Goal: Check status: Check status

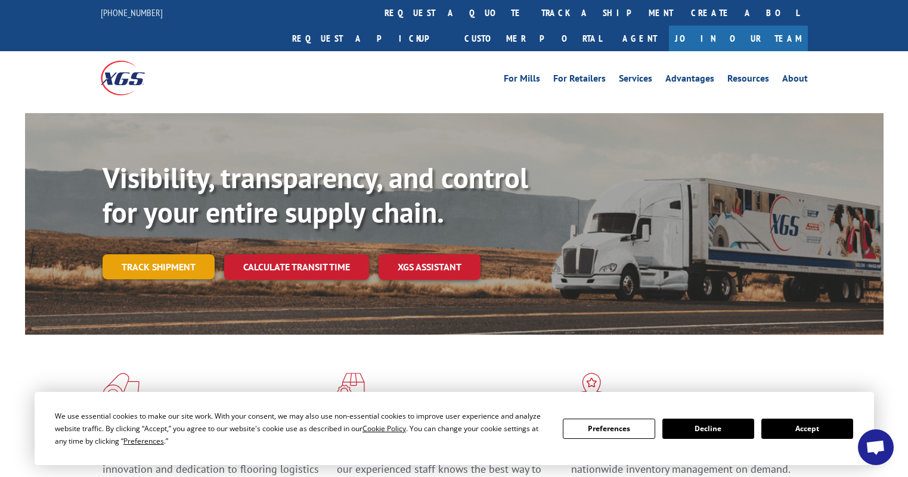
click at [182, 254] on link "Track shipment" at bounding box center [158, 266] width 112 height 25
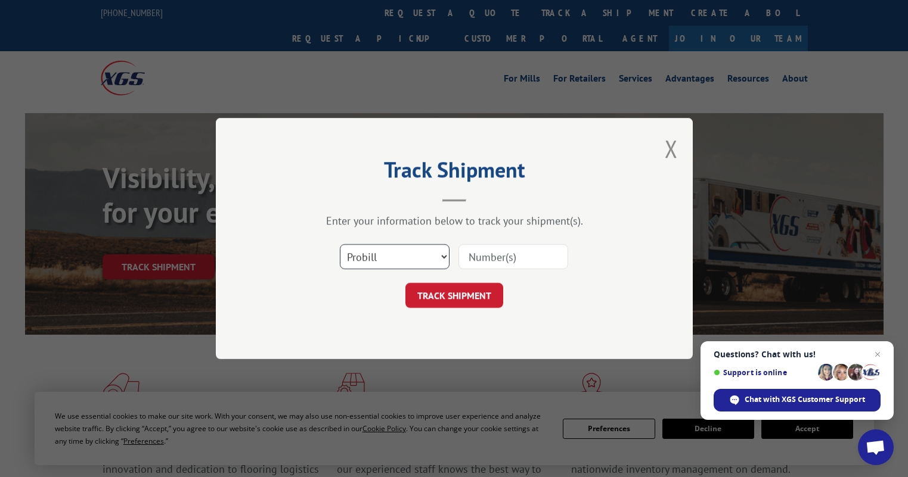
click at [380, 257] on select "Select category... Probill BOL PO" at bounding box center [395, 256] width 110 height 25
click at [340, 244] on select "Select category... Probill BOL PO" at bounding box center [395, 256] width 110 height 25
click at [487, 265] on input at bounding box center [513, 256] width 110 height 25
click at [398, 259] on select "Select category... Probill BOL PO" at bounding box center [395, 256] width 110 height 25
select select "bol"
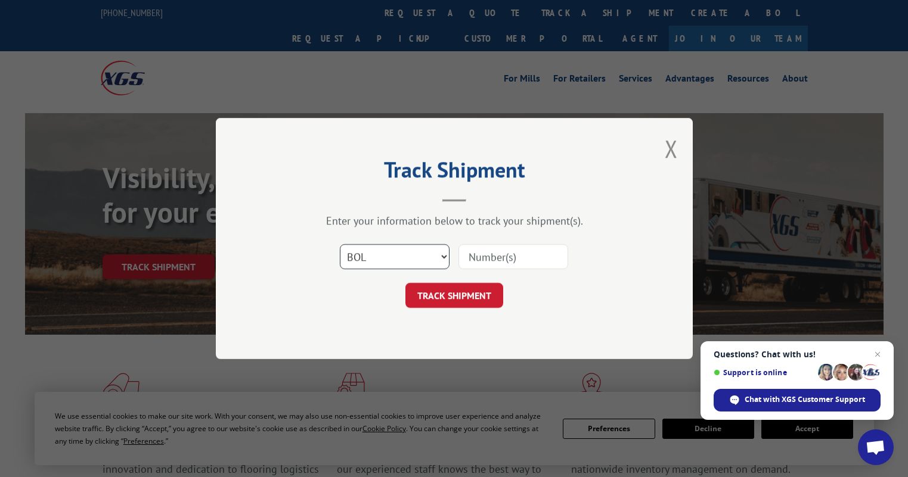
click at [340, 244] on select "Select category... Probill BOL PO" at bounding box center [395, 256] width 110 height 25
click at [499, 263] on input at bounding box center [513, 256] width 110 height 25
paste input "15333690"
type input "15333690"
click at [451, 304] on button "TRACK SHIPMENT" at bounding box center [454, 295] width 98 height 25
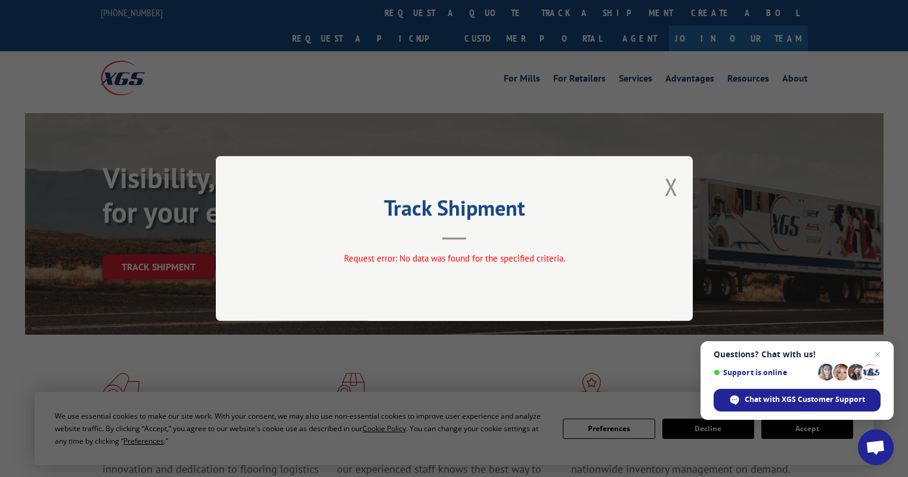
click at [682, 190] on div "Track Shipment Request error: No data was found for the specified criteria." at bounding box center [454, 238] width 477 height 165
click at [688, 188] on div "Track Shipment Request error: No data was found for the specified criteria." at bounding box center [454, 238] width 477 height 165
click at [670, 188] on button "Close modal" at bounding box center [670, 187] width 13 height 32
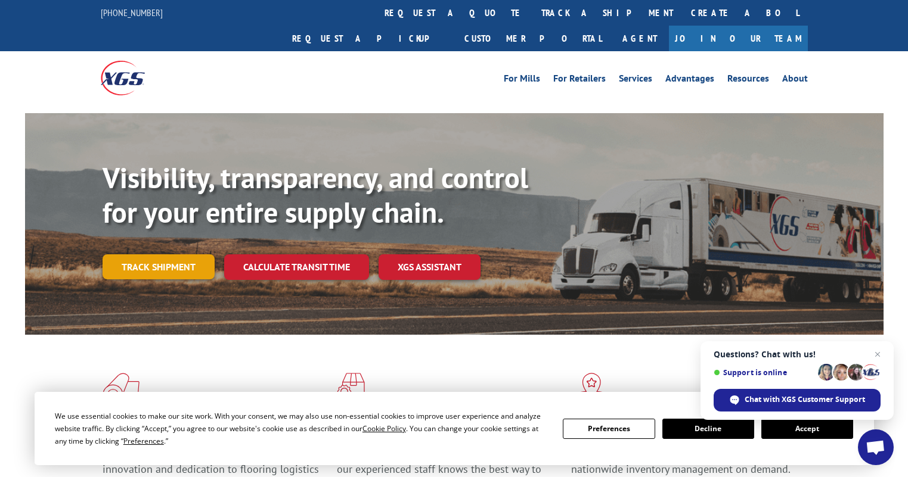
click at [203, 254] on link "Track shipment" at bounding box center [158, 266] width 112 height 25
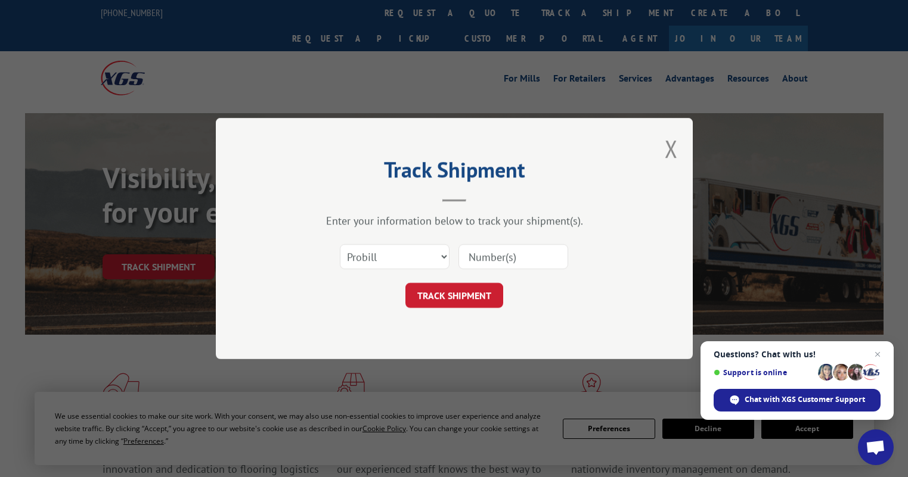
click at [522, 251] on input at bounding box center [513, 256] width 110 height 25
paste input "15333690"
type input "15333690"
click at [456, 293] on button "TRACK SHIPMENT" at bounding box center [454, 295] width 98 height 25
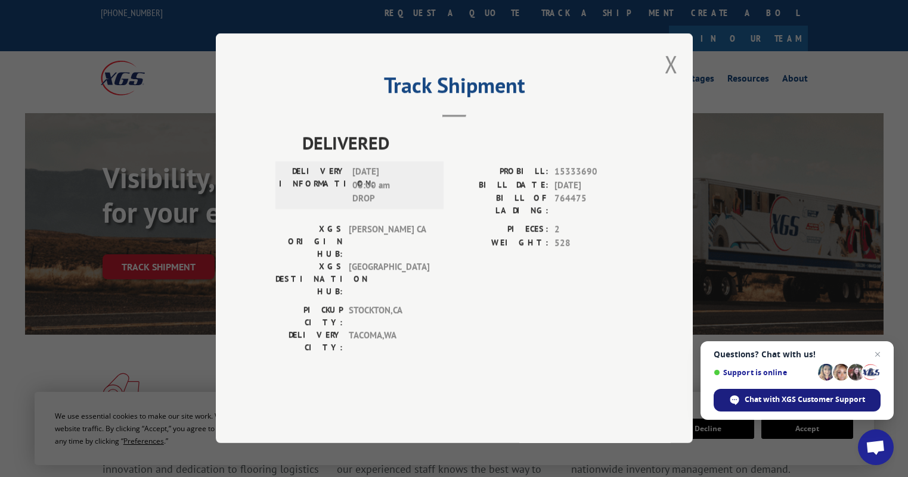
click at [807, 395] on span "Chat with XGS Customer Support" at bounding box center [804, 400] width 120 height 11
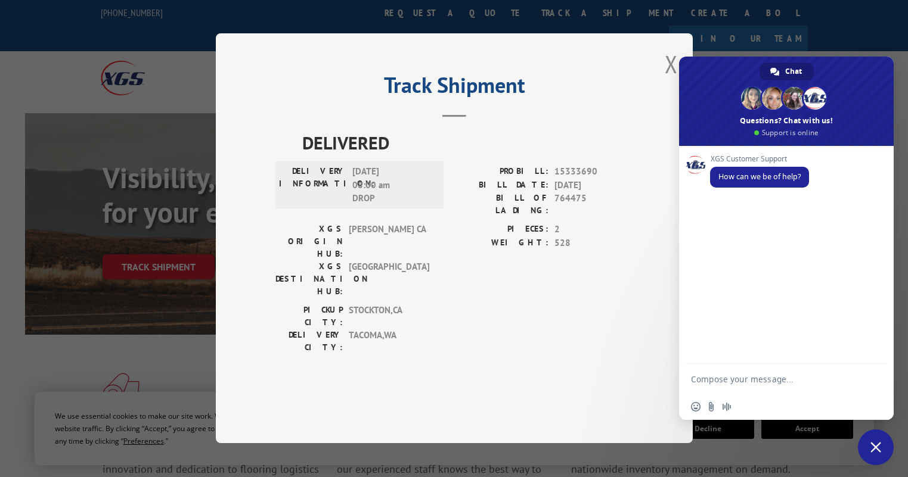
click at [765, 382] on textarea "Compose your message..." at bounding box center [774, 379] width 167 height 30
click at [771, 376] on textarea "Compose your message..." at bounding box center [774, 379] width 167 height 30
type textarea "GM!"
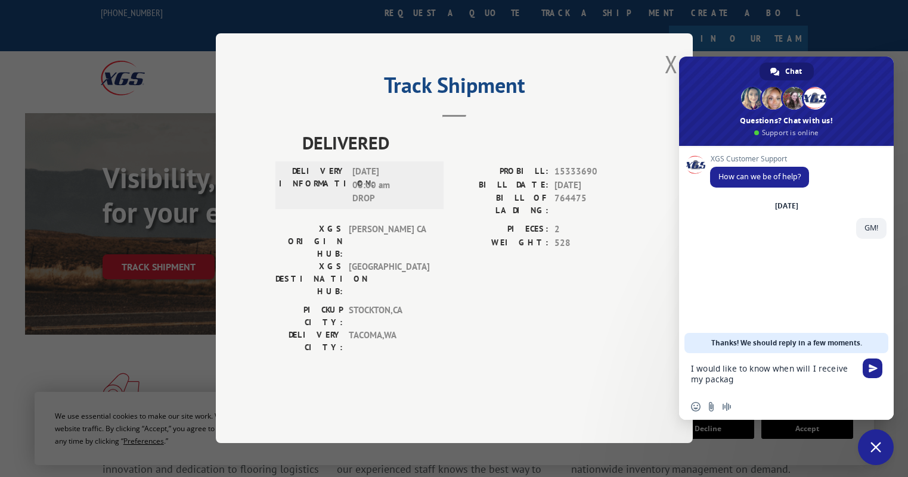
type textarea "I would like to know when will I receive my package"
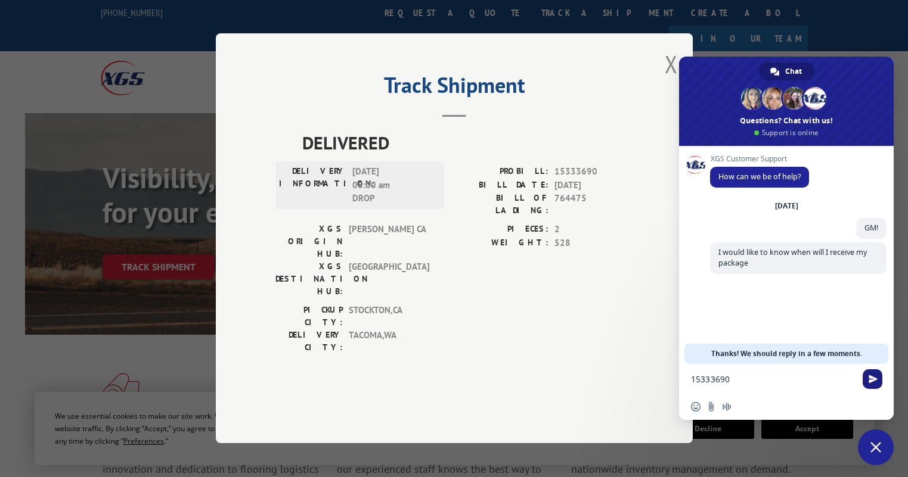
type textarea "15333690"
click at [875, 380] on span "Send" at bounding box center [872, 379] width 9 height 9
click at [673, 80] on button "Close modal" at bounding box center [670, 64] width 13 height 32
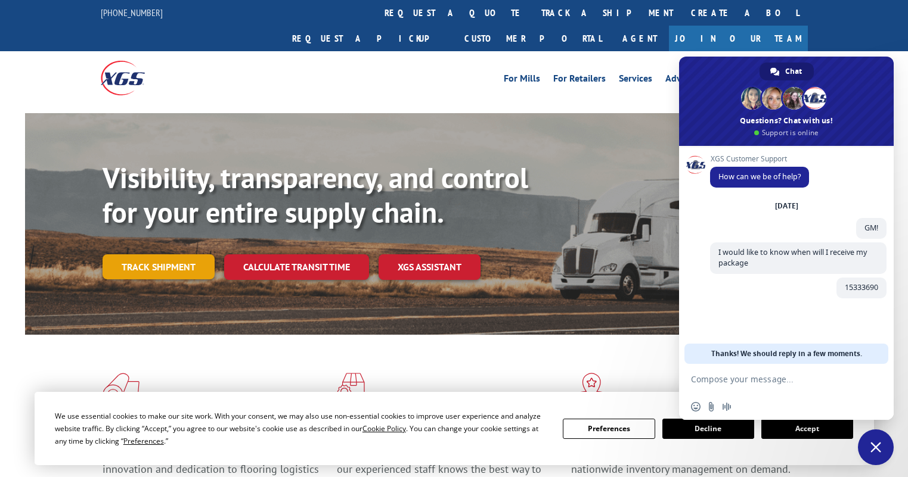
click at [165, 254] on link "Track shipment" at bounding box center [158, 266] width 112 height 25
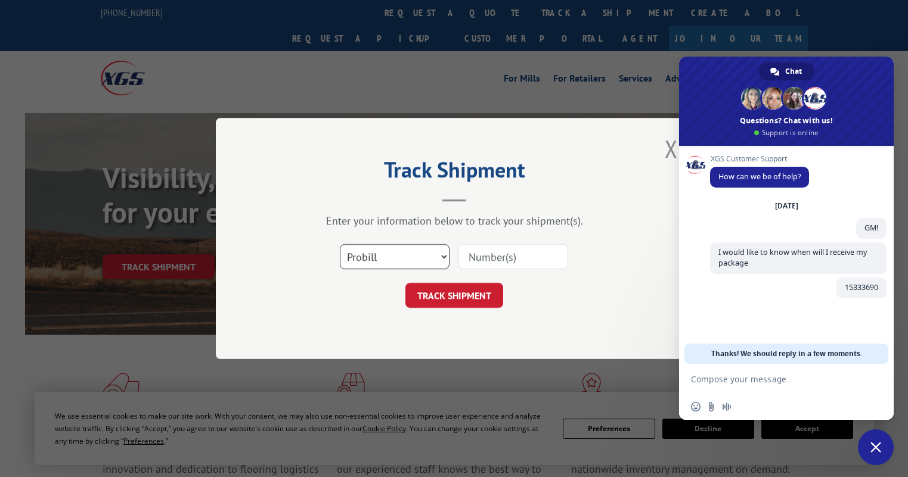
click at [361, 263] on select "Select category... Probill BOL PO" at bounding box center [395, 256] width 110 height 25
click at [340, 244] on select "Select category... Probill BOL PO" at bounding box center [395, 256] width 110 height 25
click at [387, 257] on select "Select category... Probill BOL PO" at bounding box center [395, 256] width 110 height 25
select select "bol"
click at [340, 244] on select "Select category... Probill BOL PO" at bounding box center [395, 256] width 110 height 25
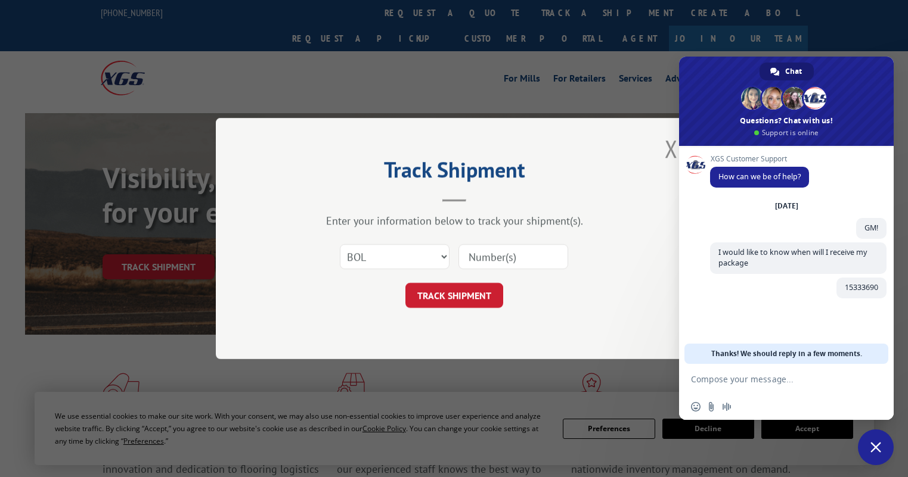
click at [464, 260] on input at bounding box center [513, 256] width 110 height 25
paste input "15333690"
type input "15333690"
click at [452, 300] on button "TRACK SHIPMENT" at bounding box center [454, 295] width 98 height 25
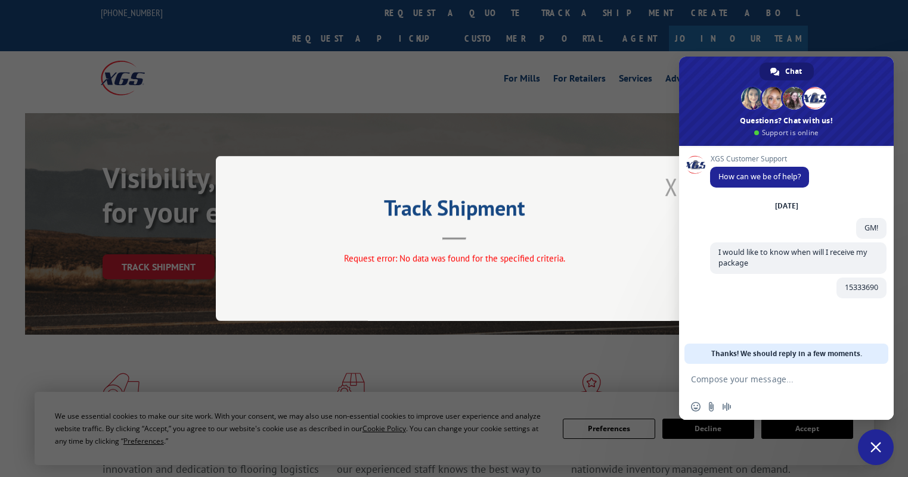
click at [666, 185] on button "Close modal" at bounding box center [670, 187] width 13 height 32
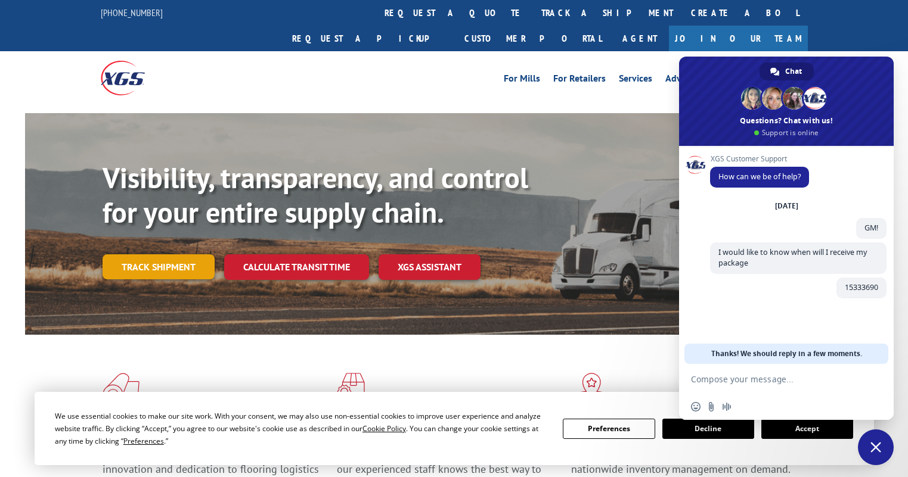
click at [142, 254] on link "Track shipment" at bounding box center [158, 266] width 112 height 25
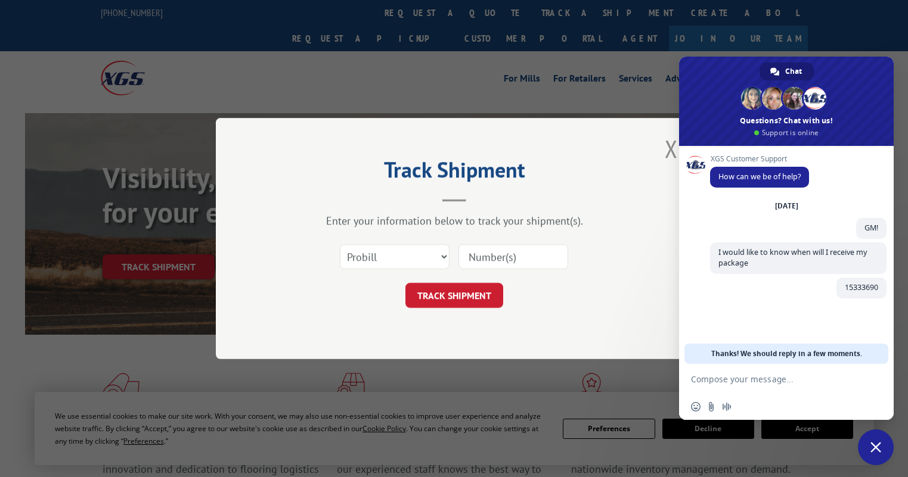
click at [493, 262] on input at bounding box center [513, 256] width 110 height 25
paste input "15333690"
type input "15333690"
click at [470, 287] on button "TRACK SHIPMENT" at bounding box center [454, 295] width 98 height 25
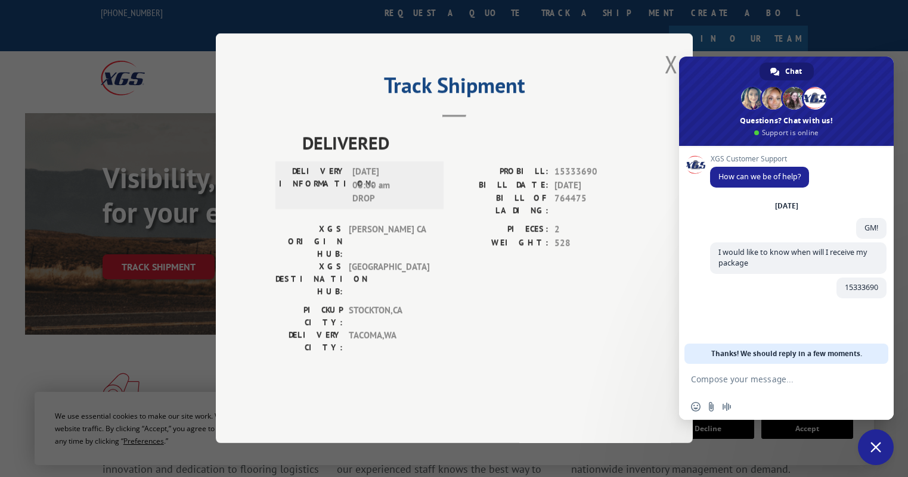
scroll to position [45, 0]
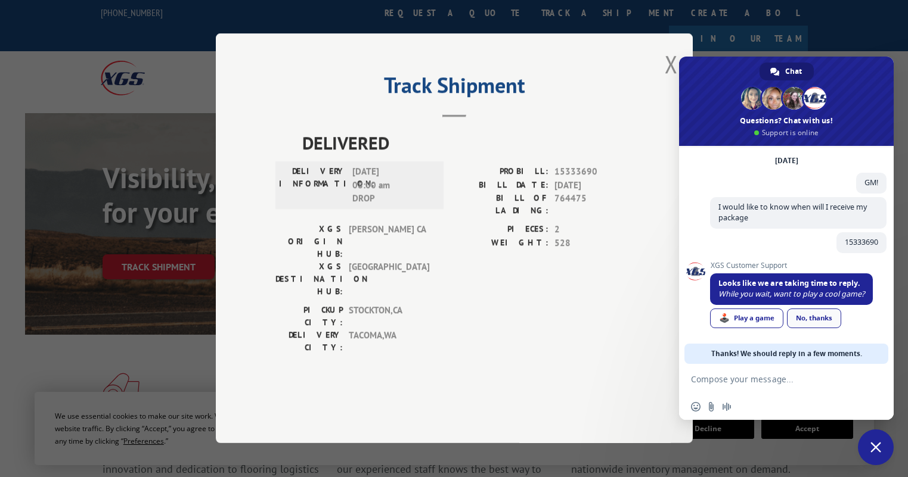
click at [825, 319] on link "No, thanks" at bounding box center [814, 319] width 54 height 20
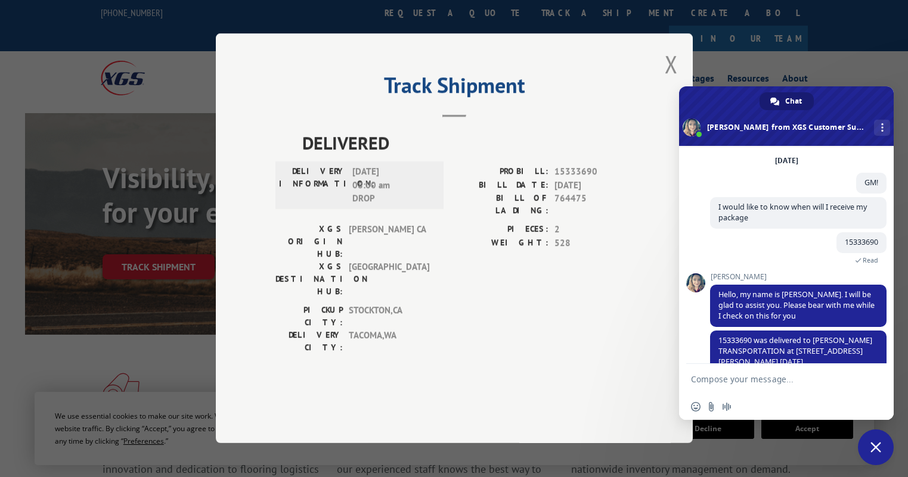
scroll to position [67, 0]
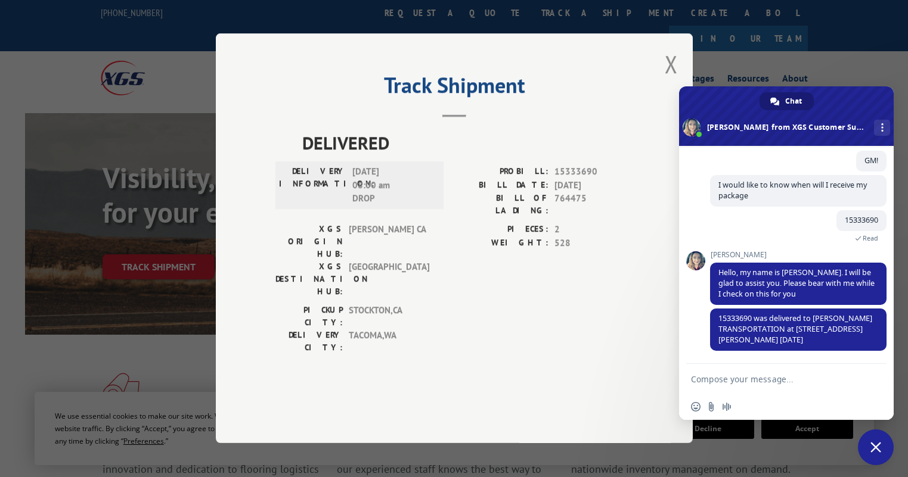
click at [821, 369] on textarea "Compose your message..." at bounding box center [774, 379] width 167 height 30
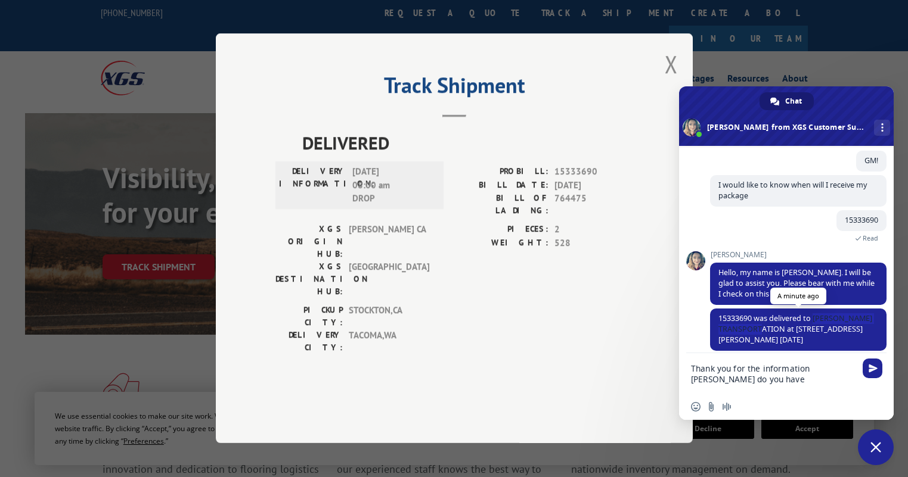
copy span "[PERSON_NAME] TRANSPORTATION"
drag, startPoint x: 815, startPoint y: 318, endPoint x: 785, endPoint y: 328, distance: 30.9
click at [785, 328] on span "15333690 was delivered to [PERSON_NAME] TRANSPORTATION at [STREET_ADDRESS][PERS…" at bounding box center [795, 329] width 154 height 32
click at [762, 381] on textarea "Thank you for the information [PERSON_NAME] do you have" at bounding box center [774, 373] width 167 height 41
paste textarea "[PERSON_NAME] TRANSPORTATION"
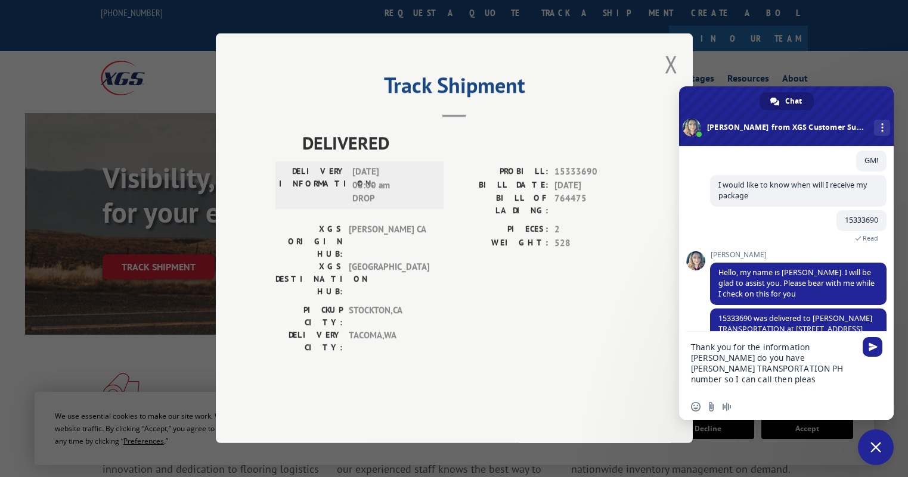
type textarea "Thank you for the information [PERSON_NAME] do you have [PERSON_NAME] TRANSPORT…"
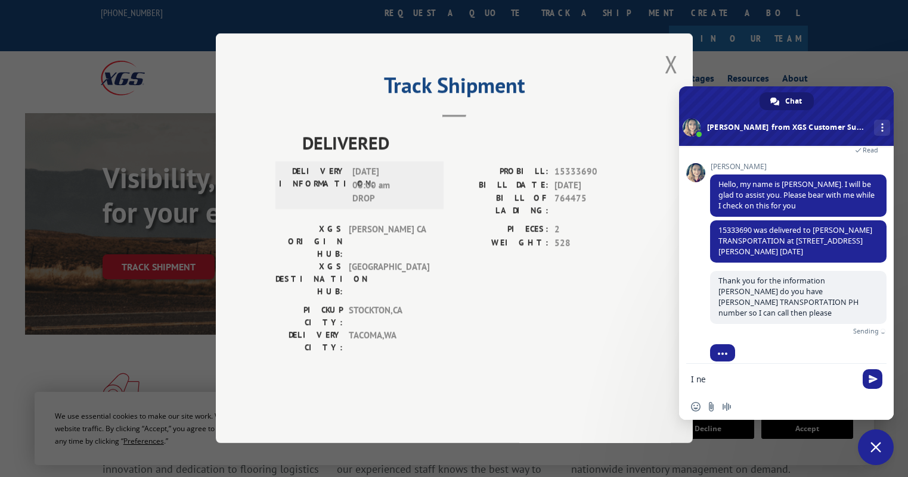
scroll to position [142, 0]
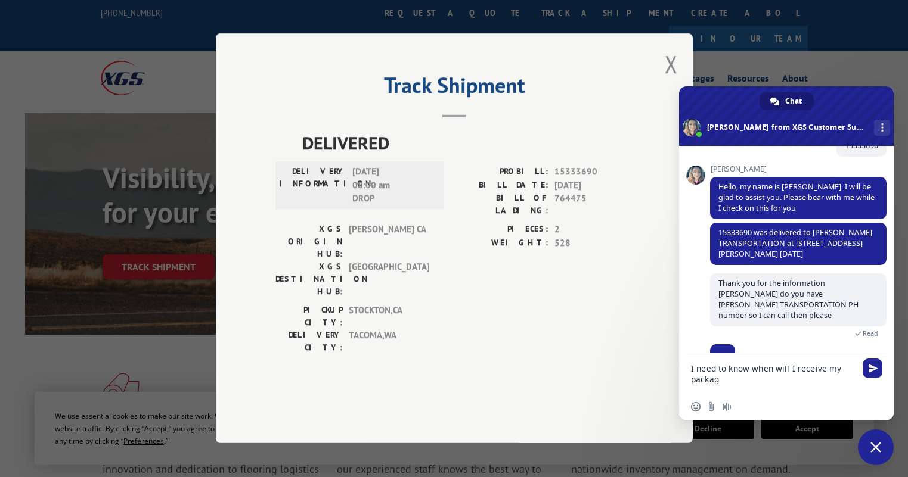
type textarea "I need to know when will I receive my package"
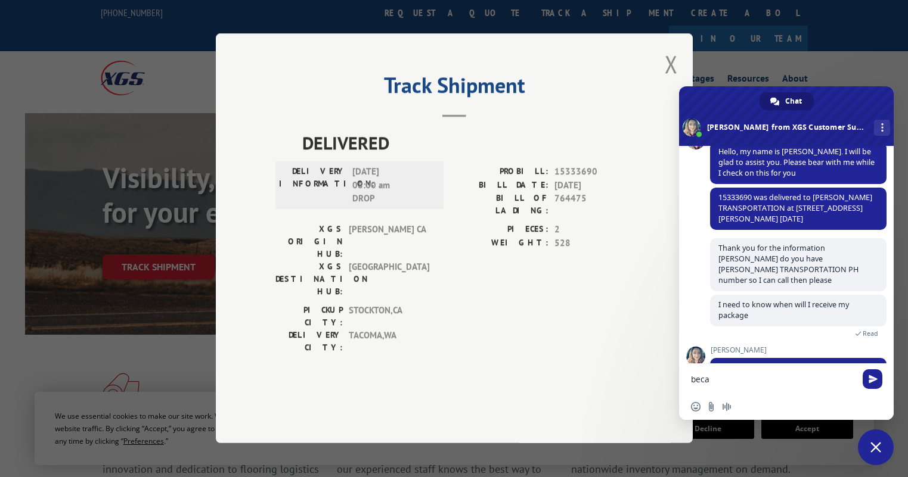
scroll to position [216, 0]
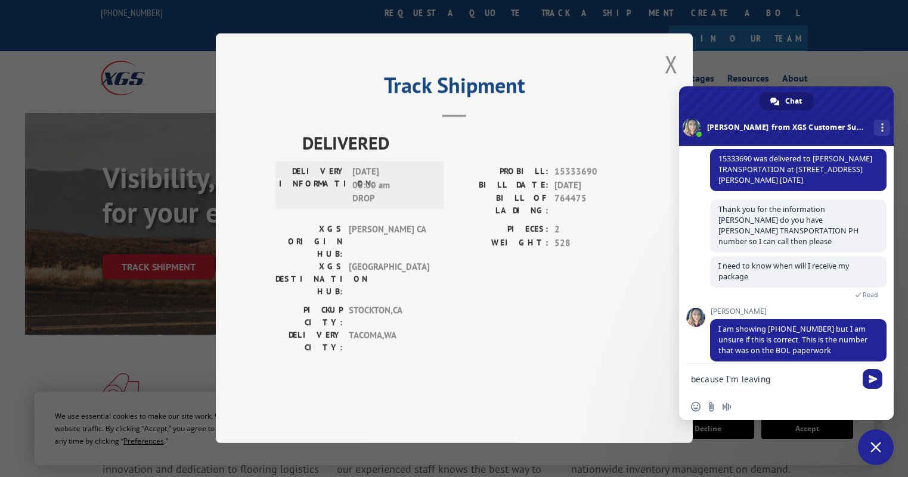
click at [778, 379] on textarea "because I'm leaving" at bounding box center [774, 379] width 167 height 30
type textarea "because I'm leaving out of towm"
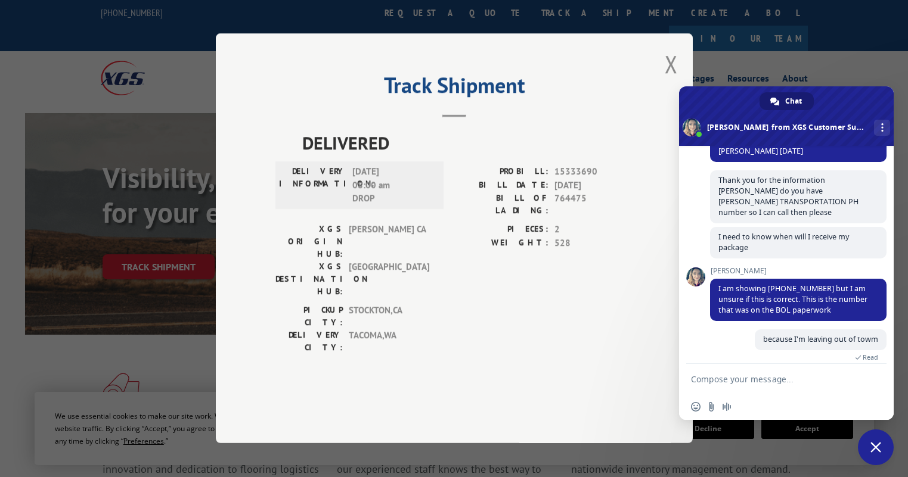
scroll to position [269, 0]
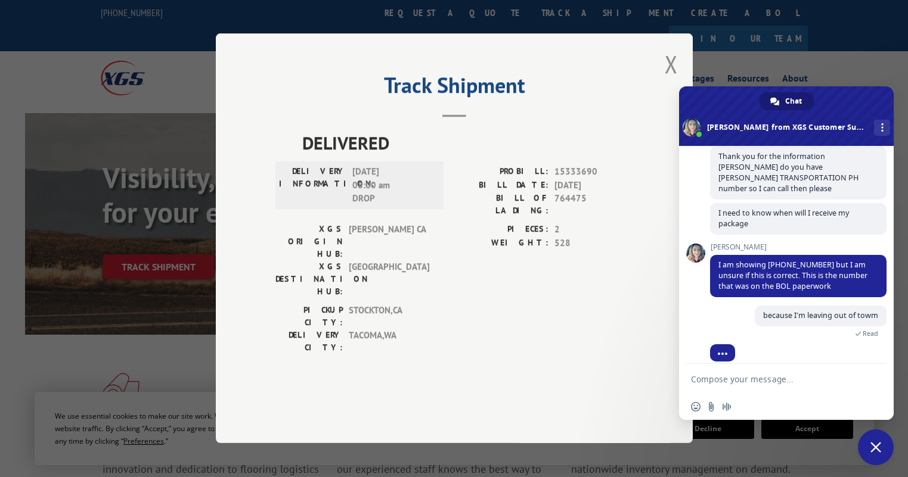
click at [754, 384] on textarea "Compose your message..." at bounding box center [774, 379] width 167 height 30
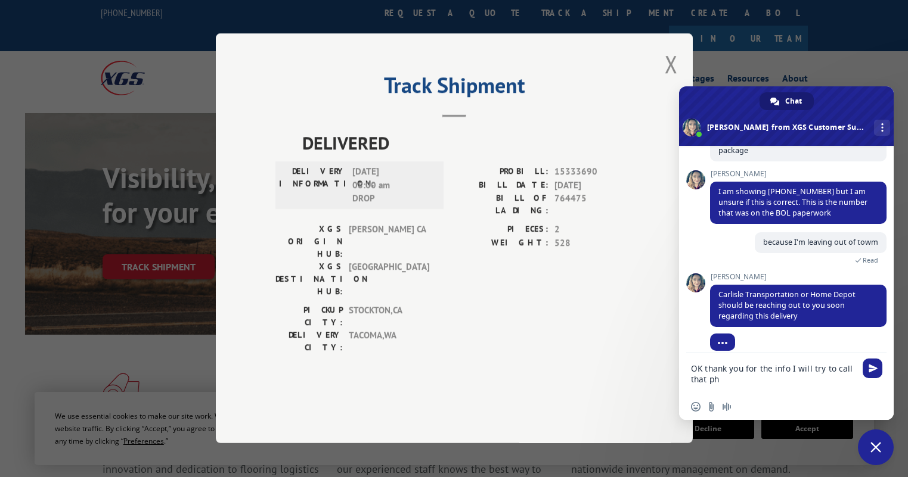
scroll to position [353, 0]
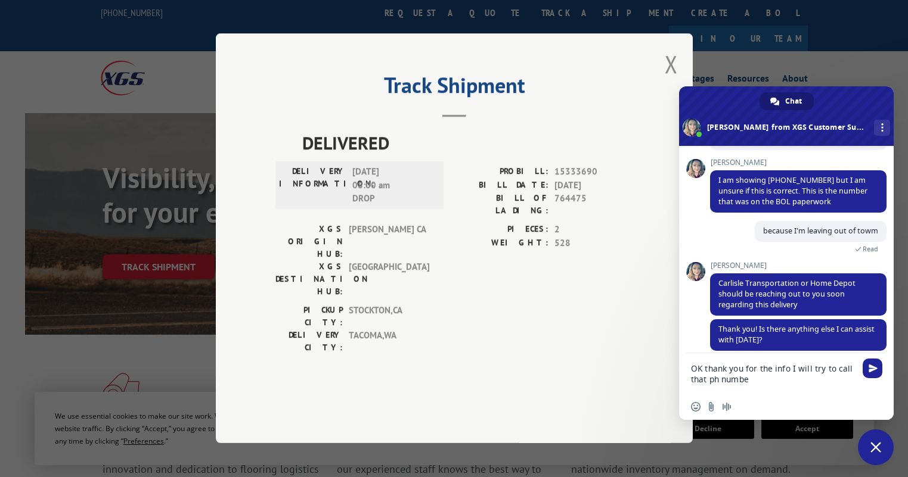
type textarea "OK thank you for the info I will try to call that ph number"
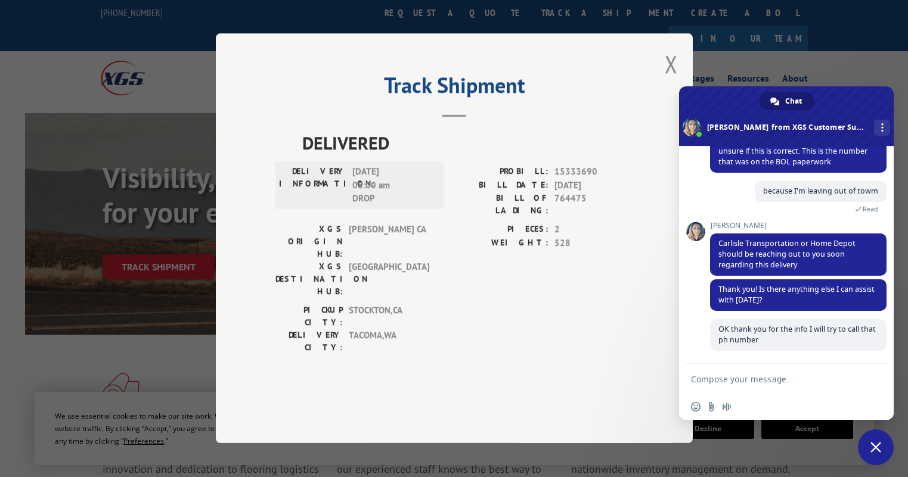
scroll to position [383, 0]
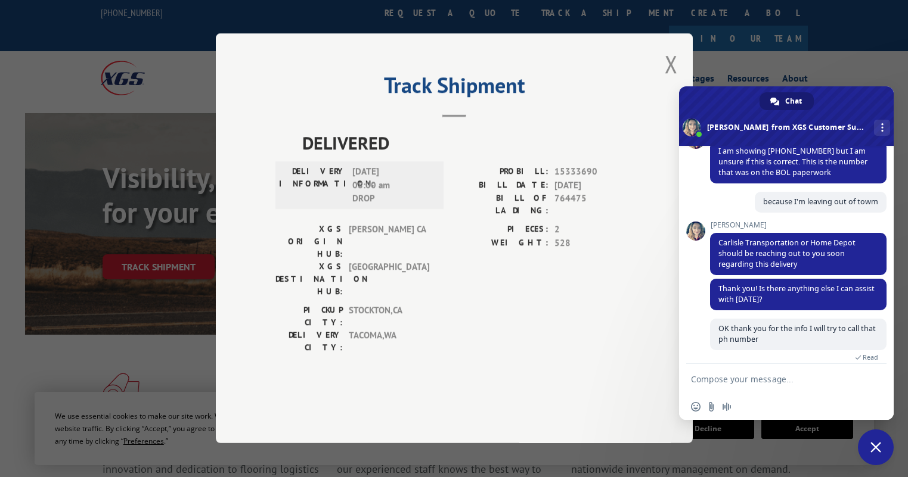
click at [738, 377] on textarea "Compose your message..." at bounding box center [774, 379] width 167 height 30
type textarea "NO"
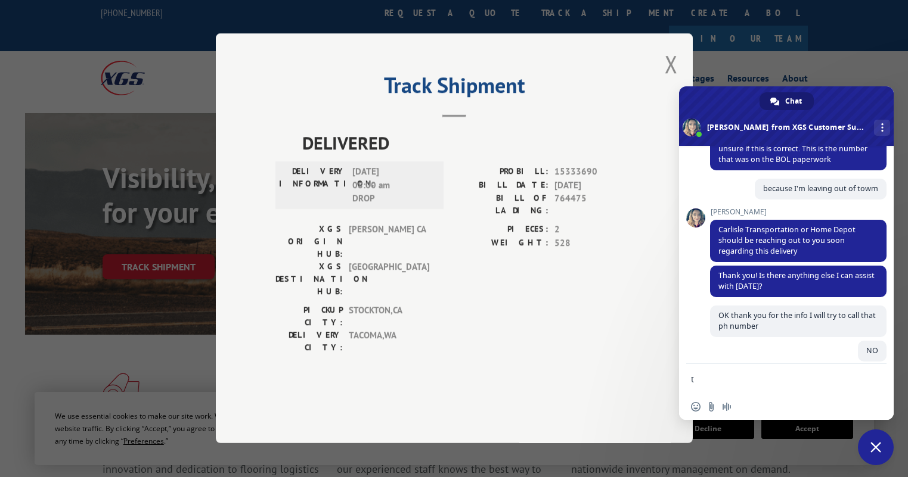
scroll to position [407, 0]
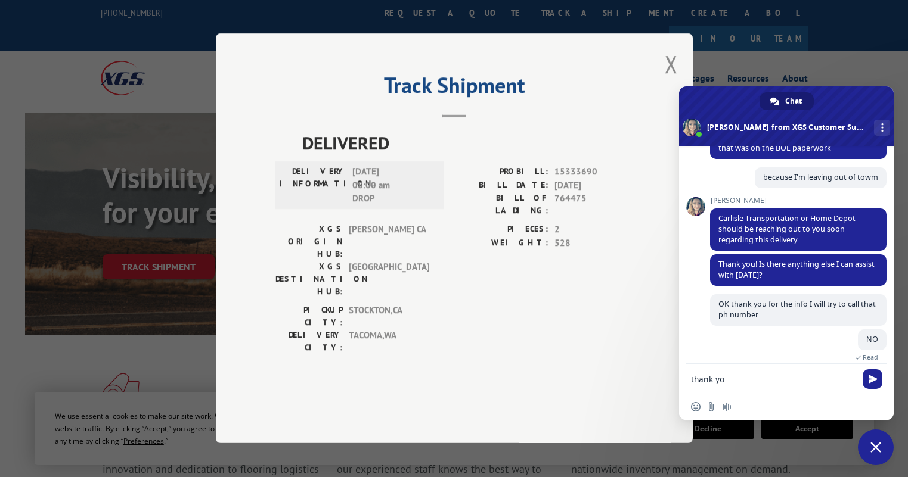
type textarea "thank you"
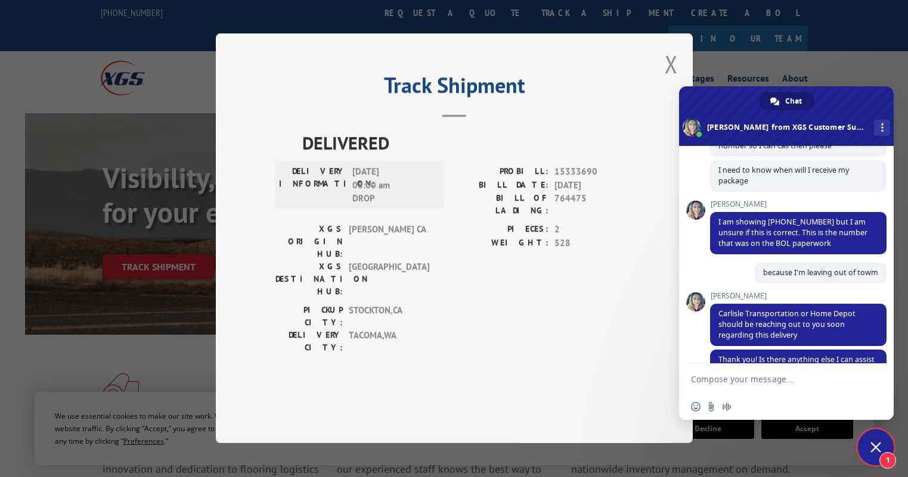
scroll to position [526, 0]
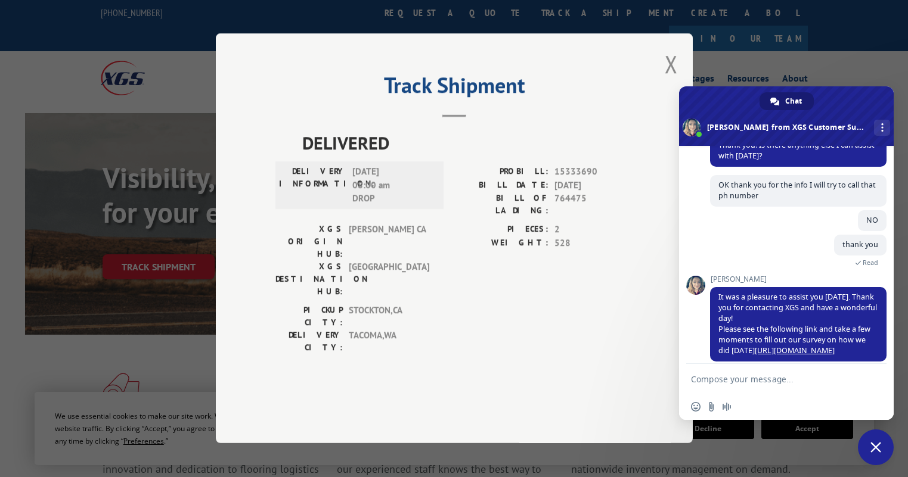
click at [772, 384] on textarea "Compose your message..." at bounding box center [774, 379] width 167 height 30
type textarea "ok"
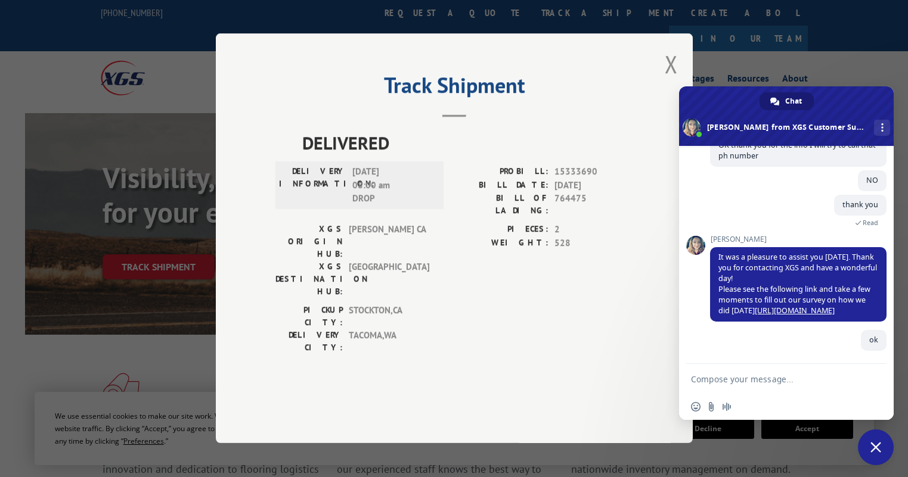
scroll to position [555, 0]
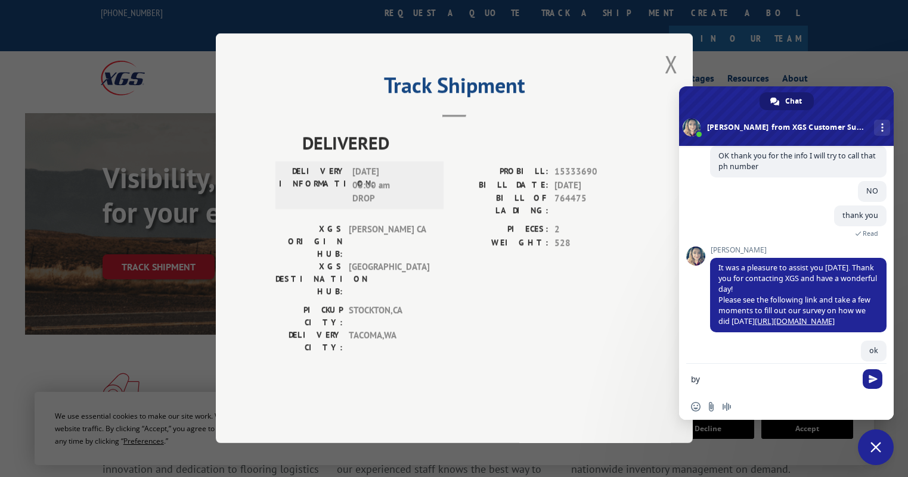
type textarea "bye"
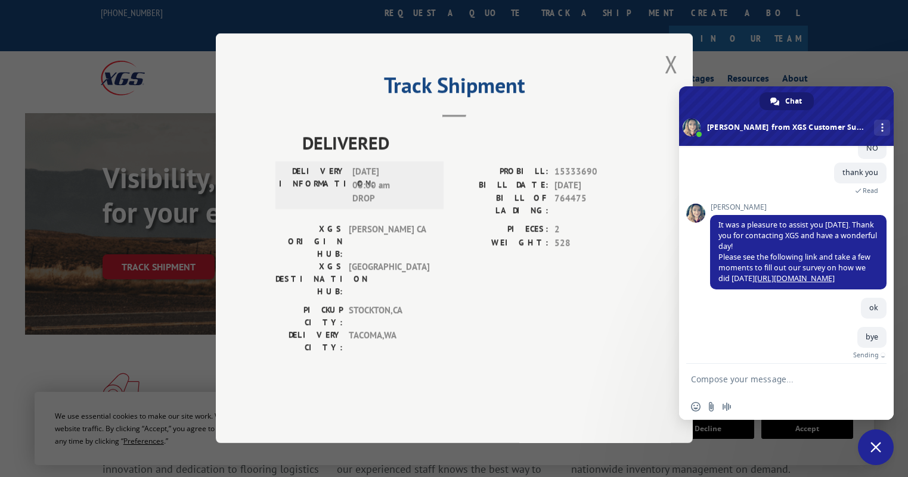
scroll to position [580, 0]
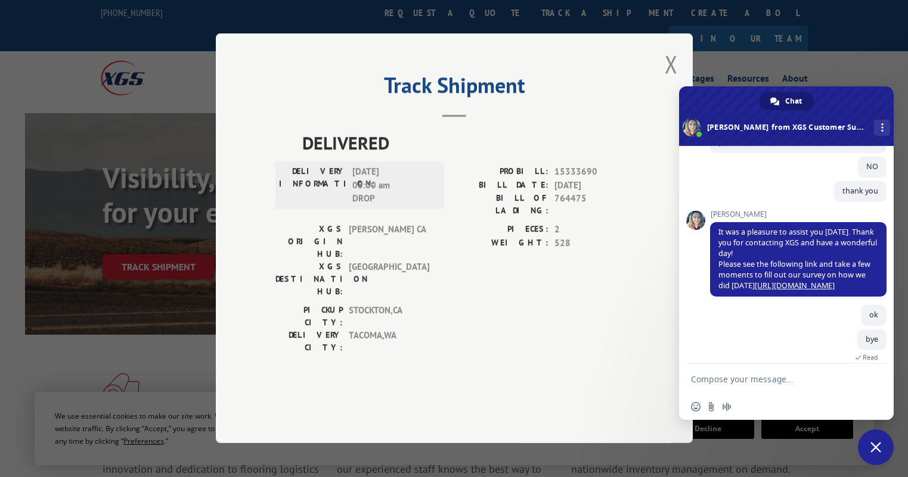
click at [868, 446] on span "Close chat" at bounding box center [876, 448] width 36 height 36
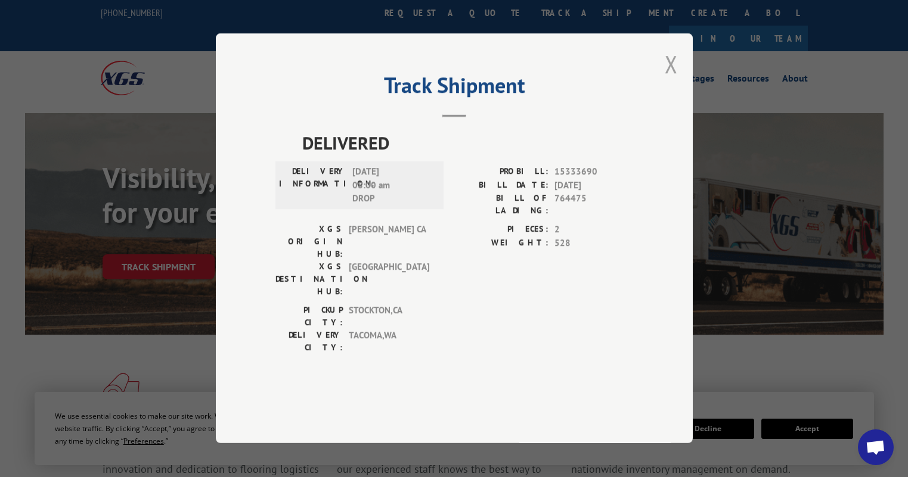
click at [673, 80] on button "Close modal" at bounding box center [670, 64] width 13 height 32
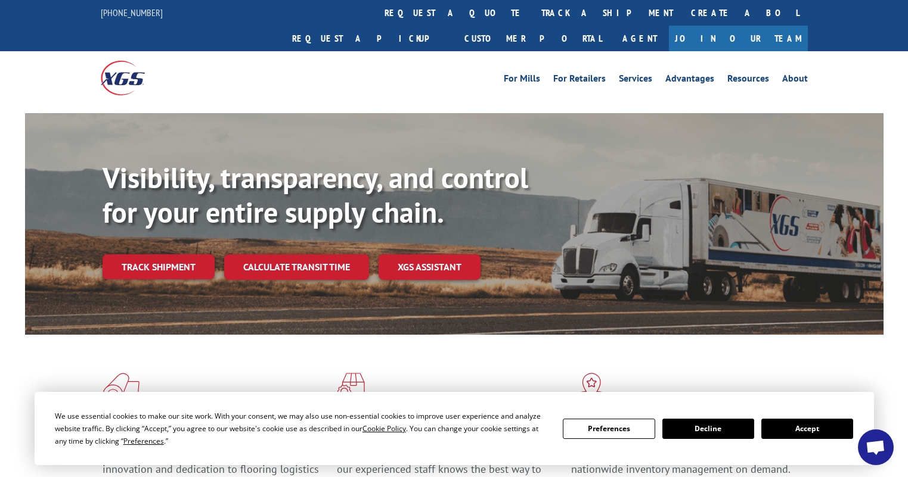
click at [827, 434] on button "Accept" at bounding box center [807, 429] width 92 height 20
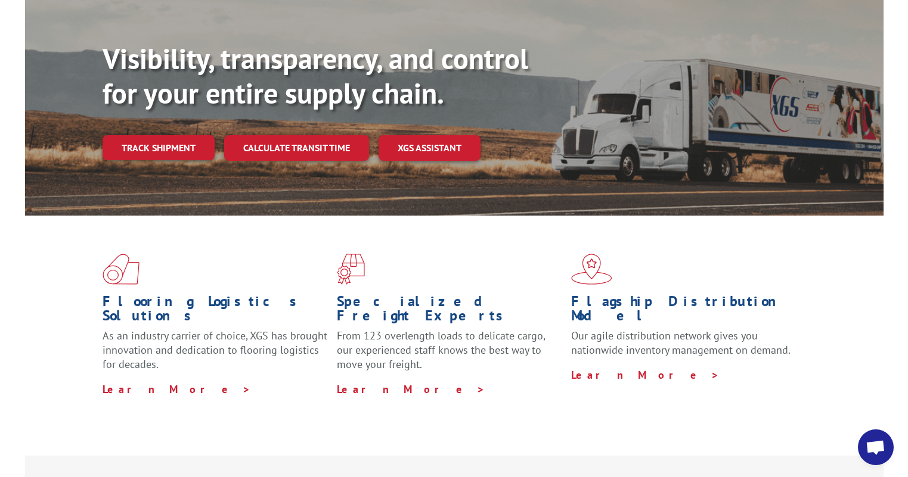
scroll to position [0, 0]
